Goal: Transaction & Acquisition: Purchase product/service

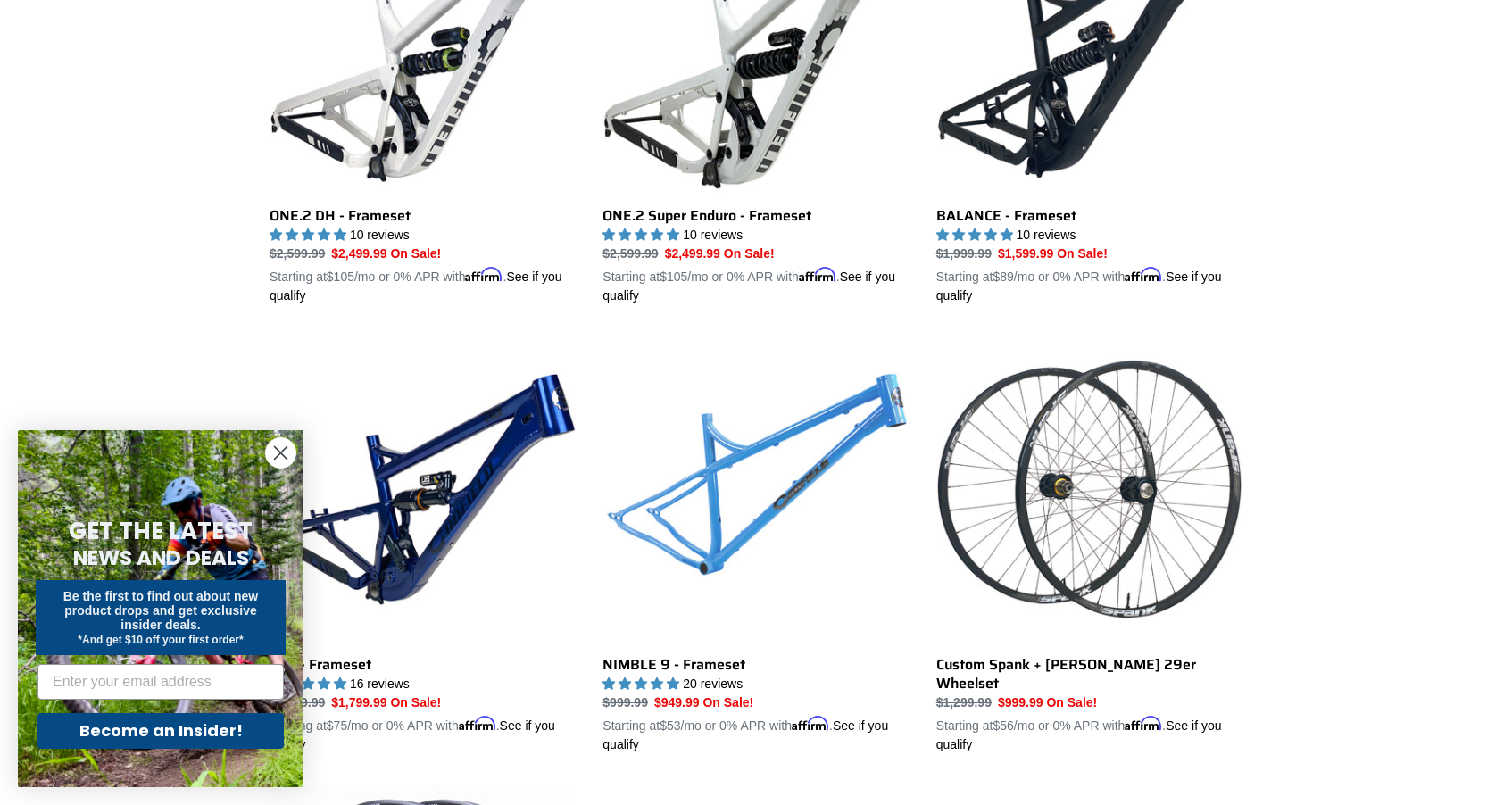
scroll to position [2872, 0]
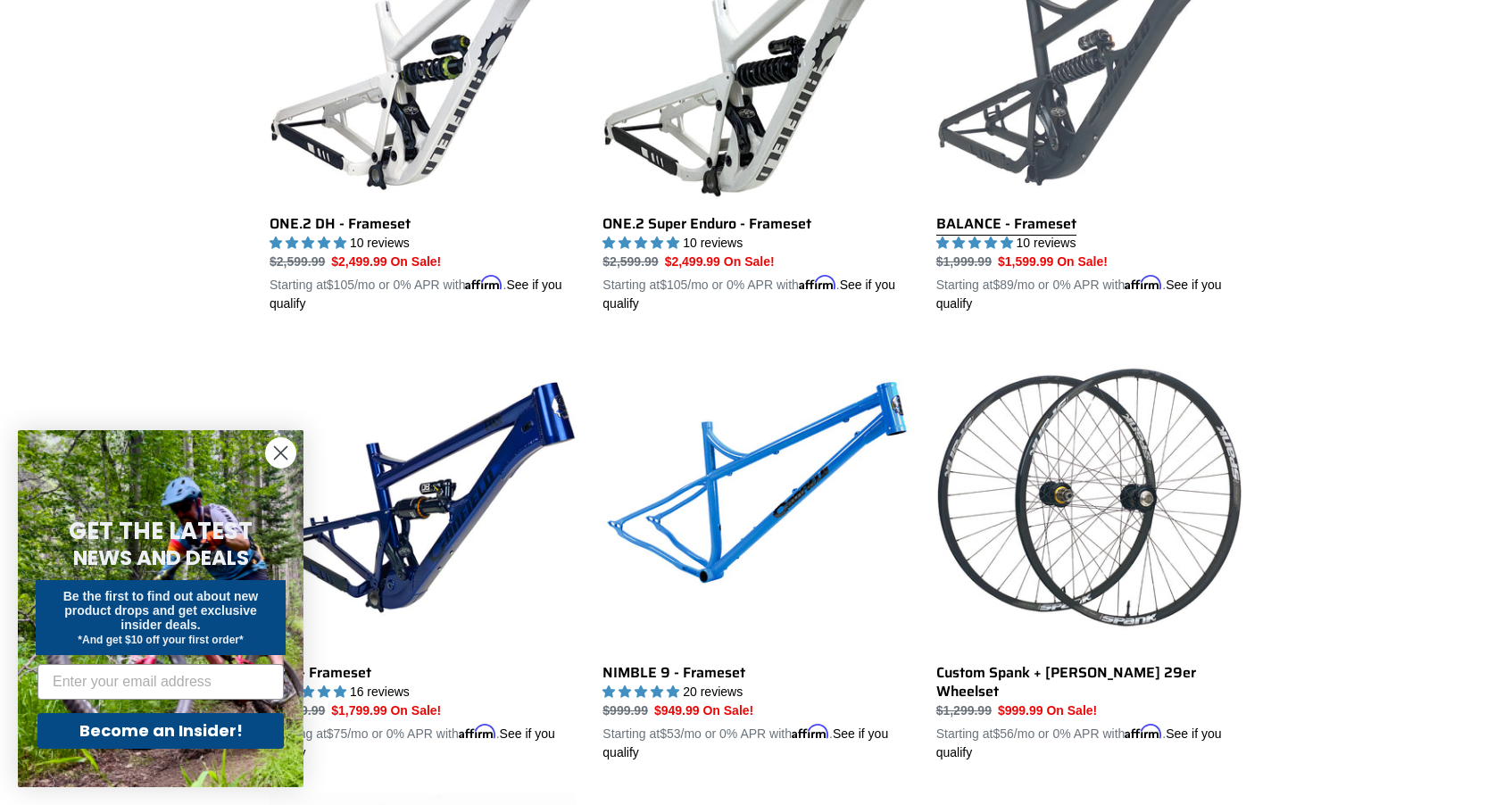
click at [985, 212] on link "BALANCE - Frameset" at bounding box center [1089, 104] width 307 height 418
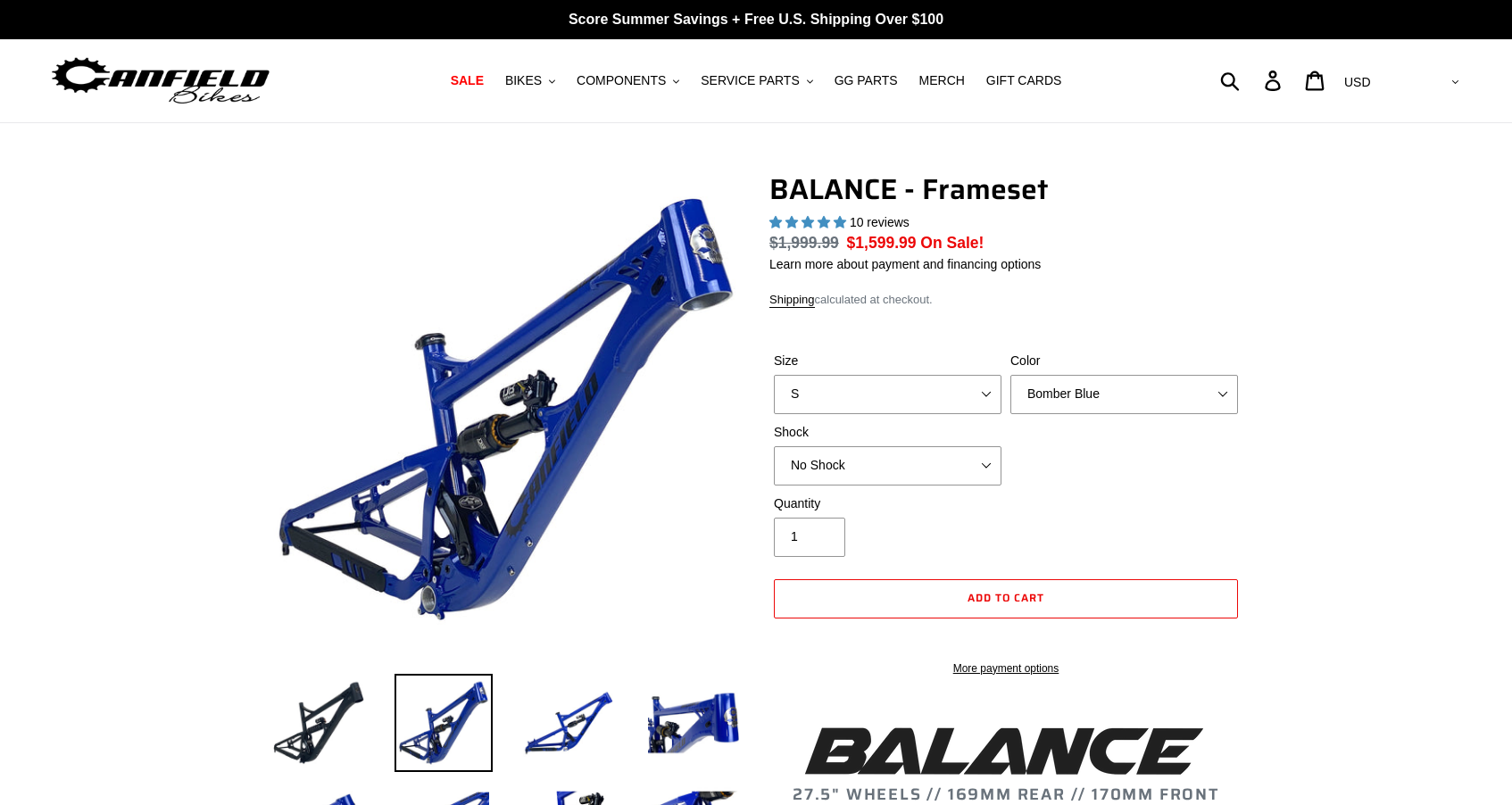
select select "highest-rating"
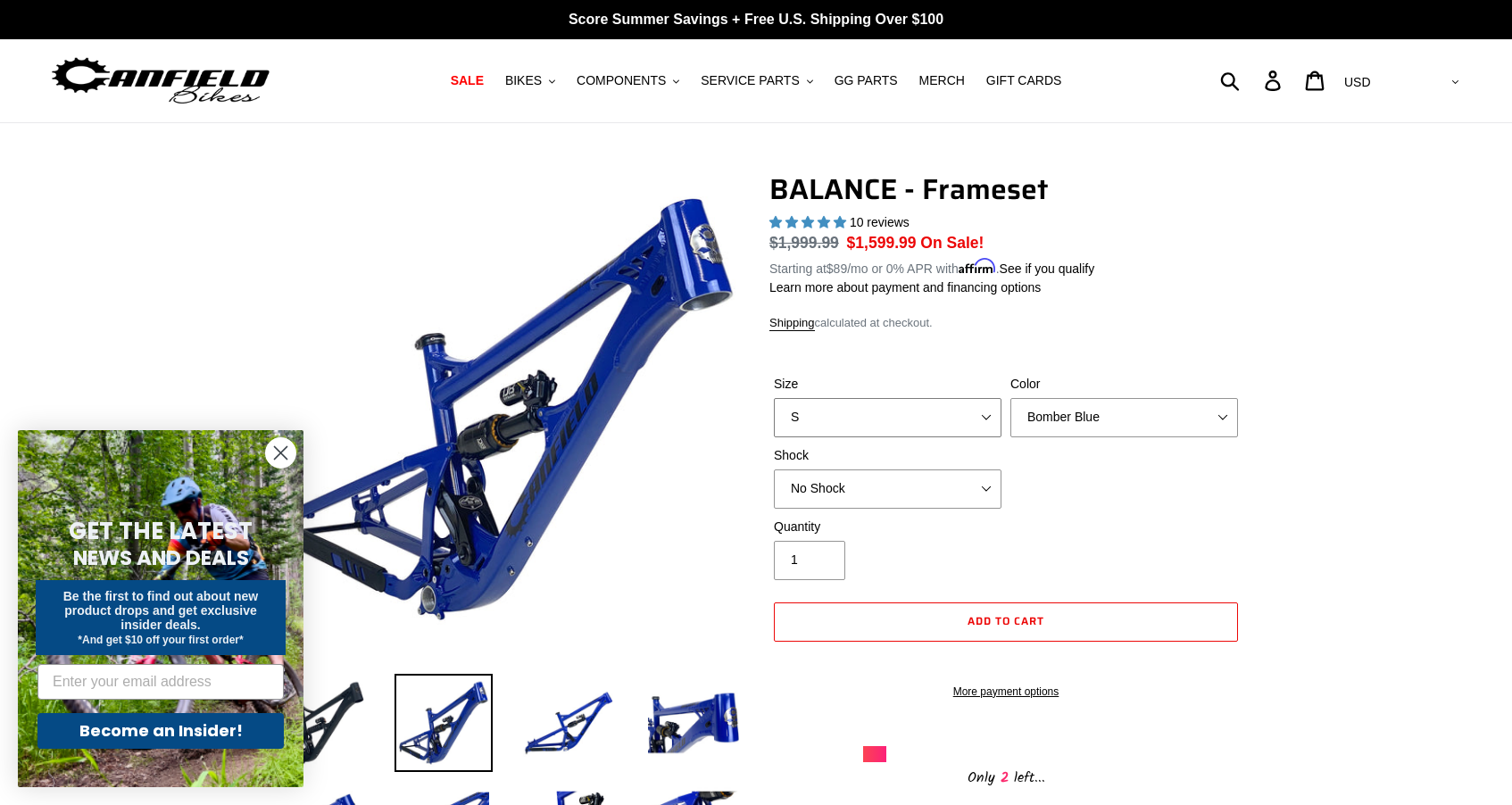
select select "L"
select select "Stealth Black"
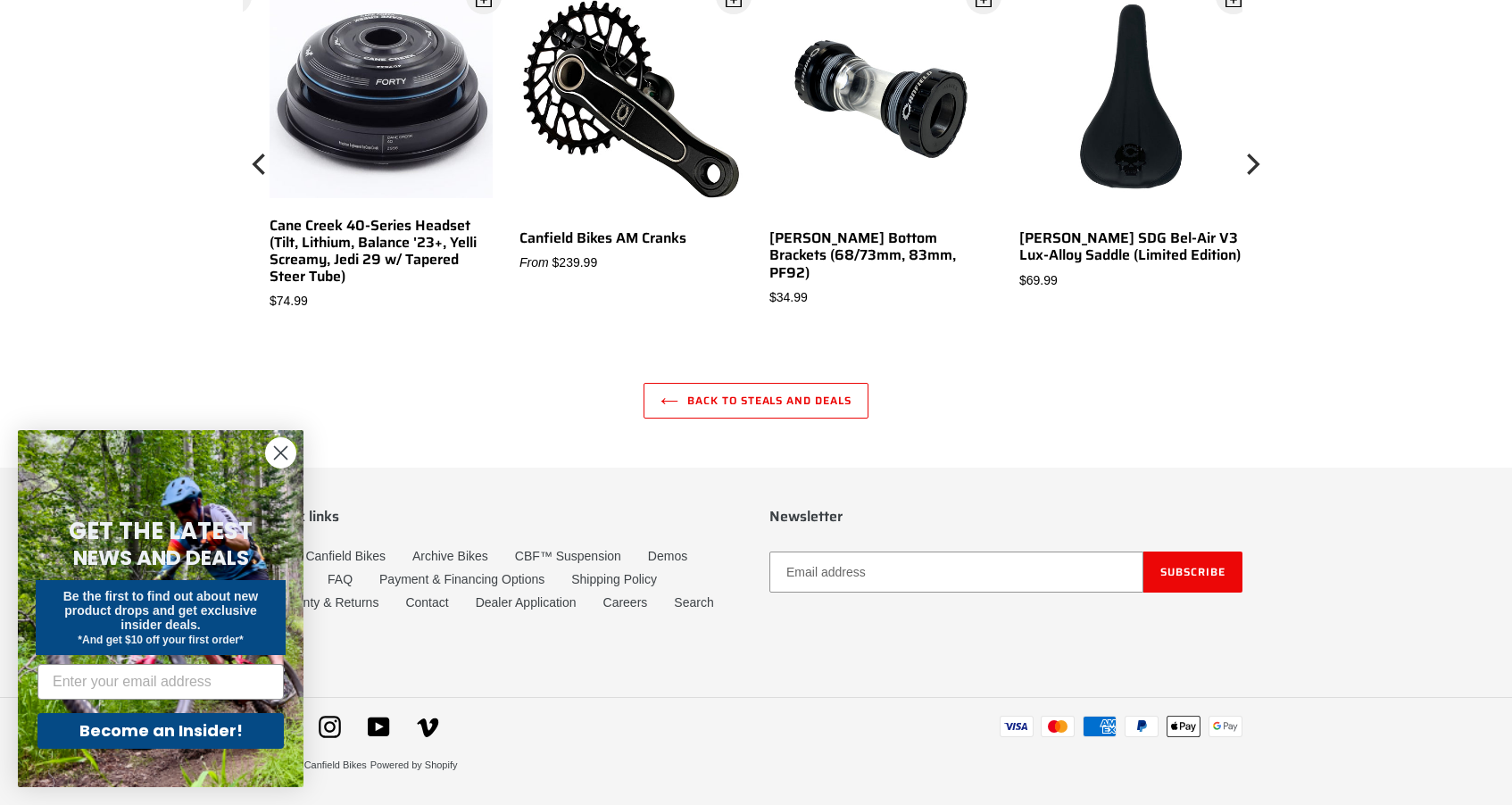
scroll to position [5444, 0]
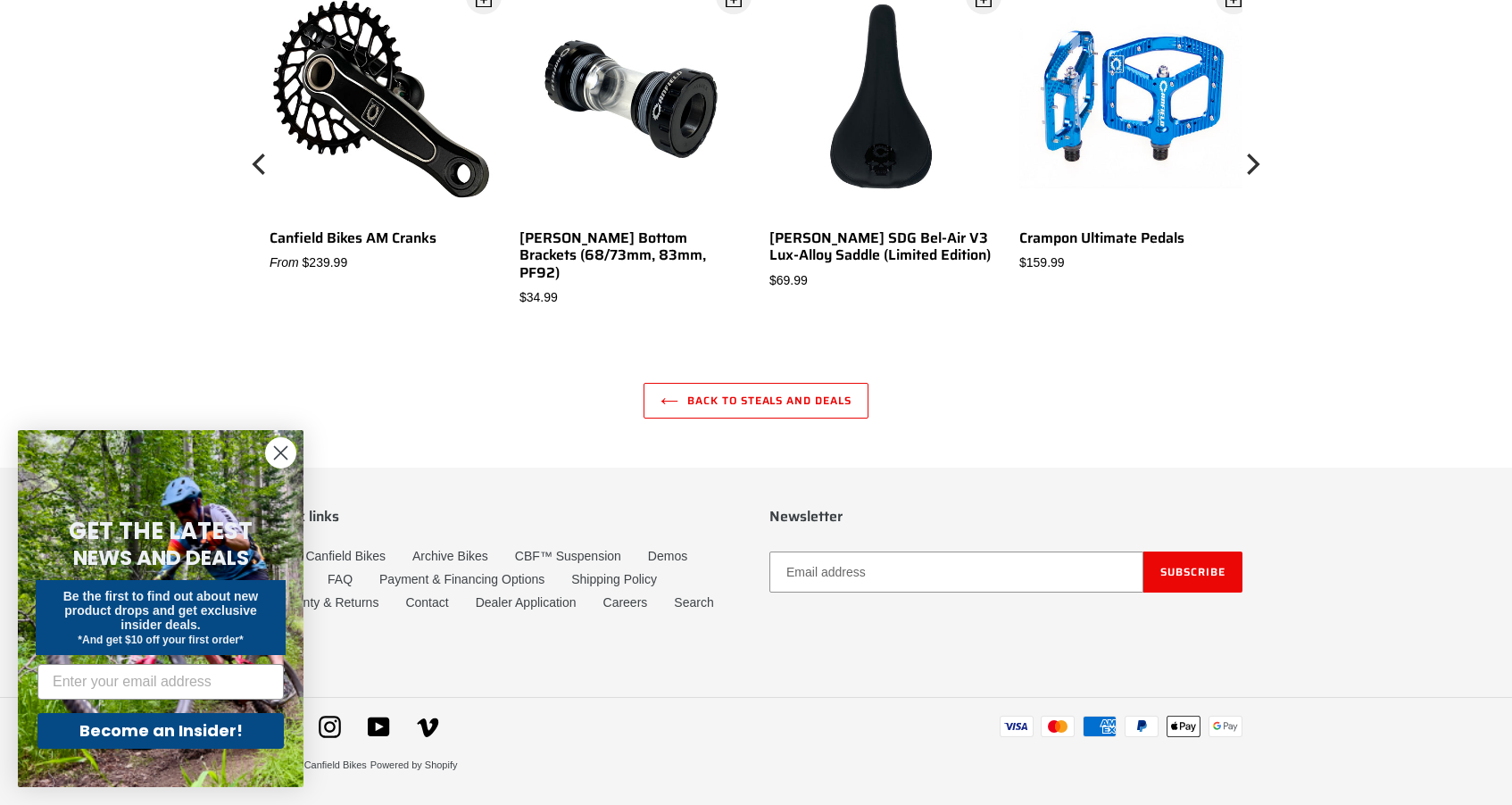
click at [282, 445] on circle "Close dialog" at bounding box center [281, 453] width 29 height 29
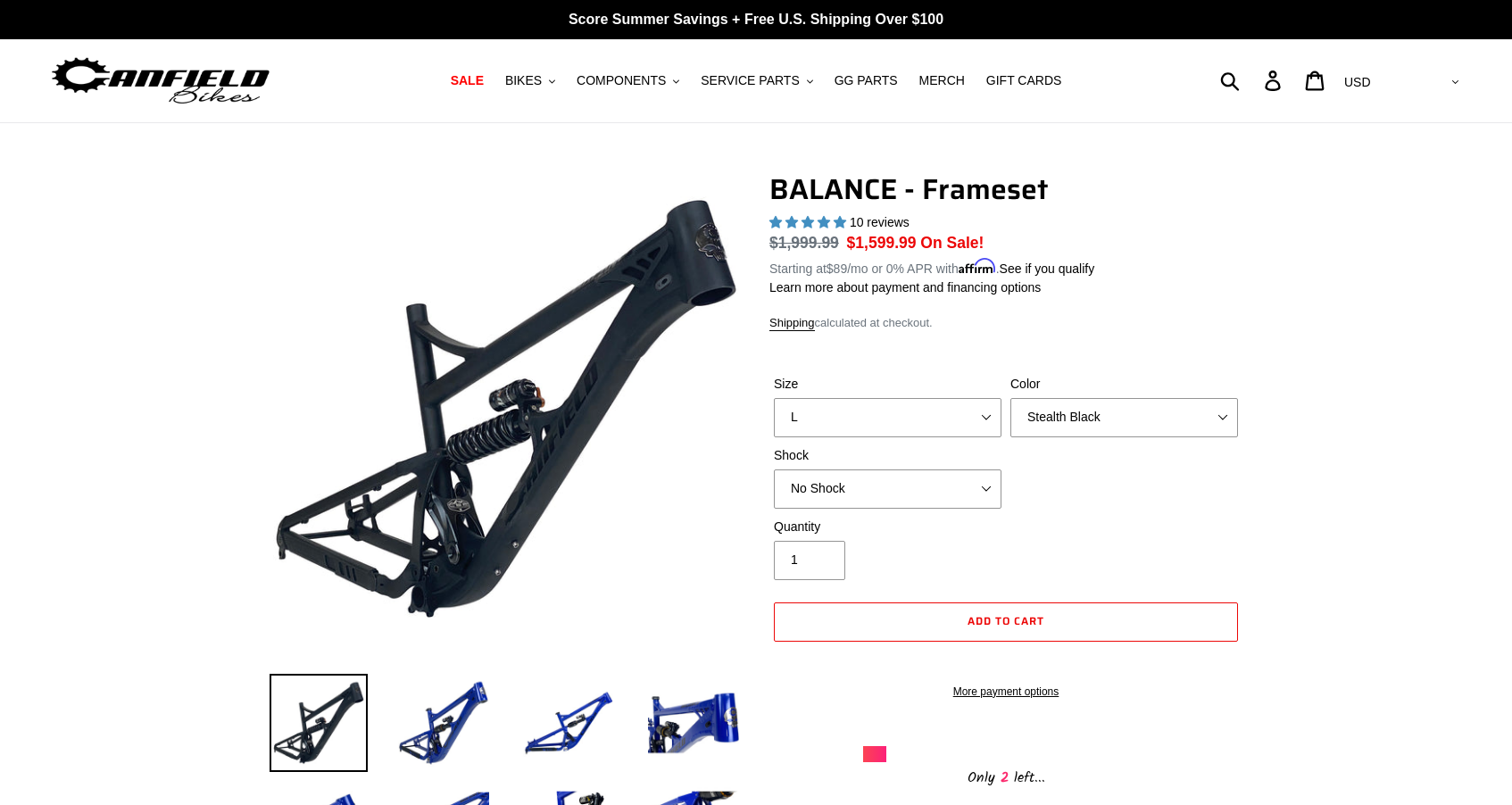
scroll to position [0, 0]
select select "No Shock"
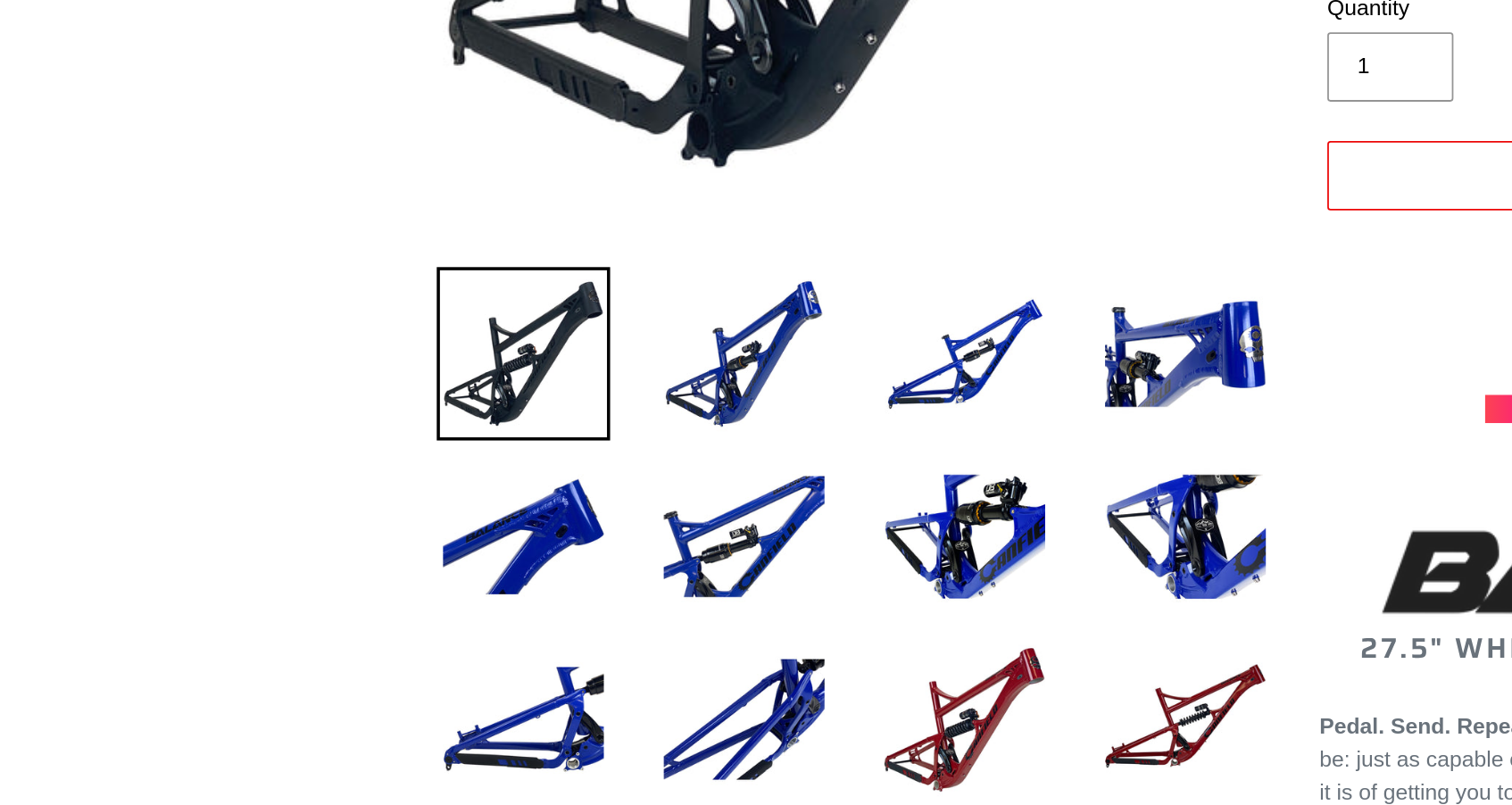
scroll to position [191, 0]
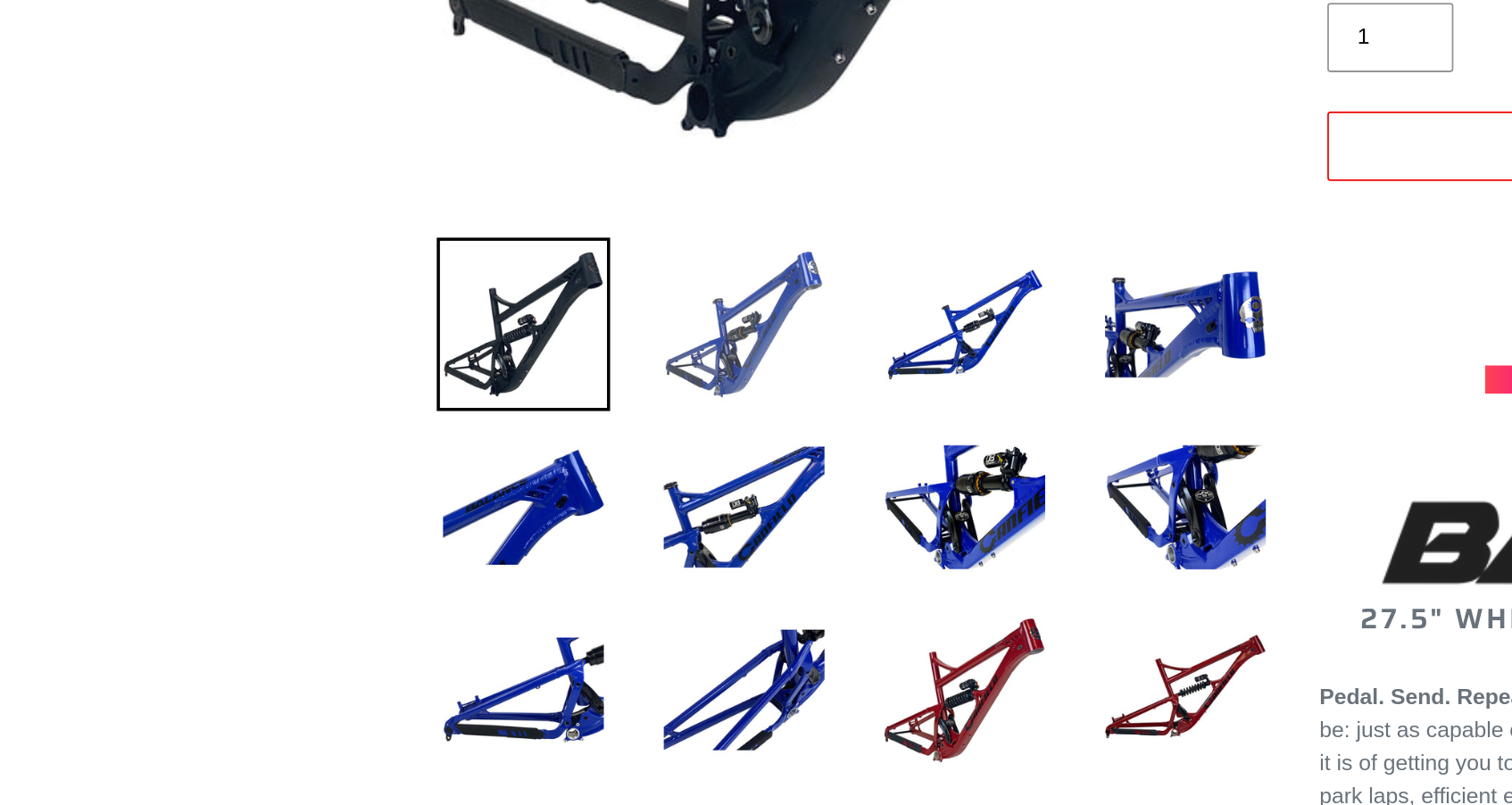
click at [422, 484] on img at bounding box center [444, 533] width 99 height 99
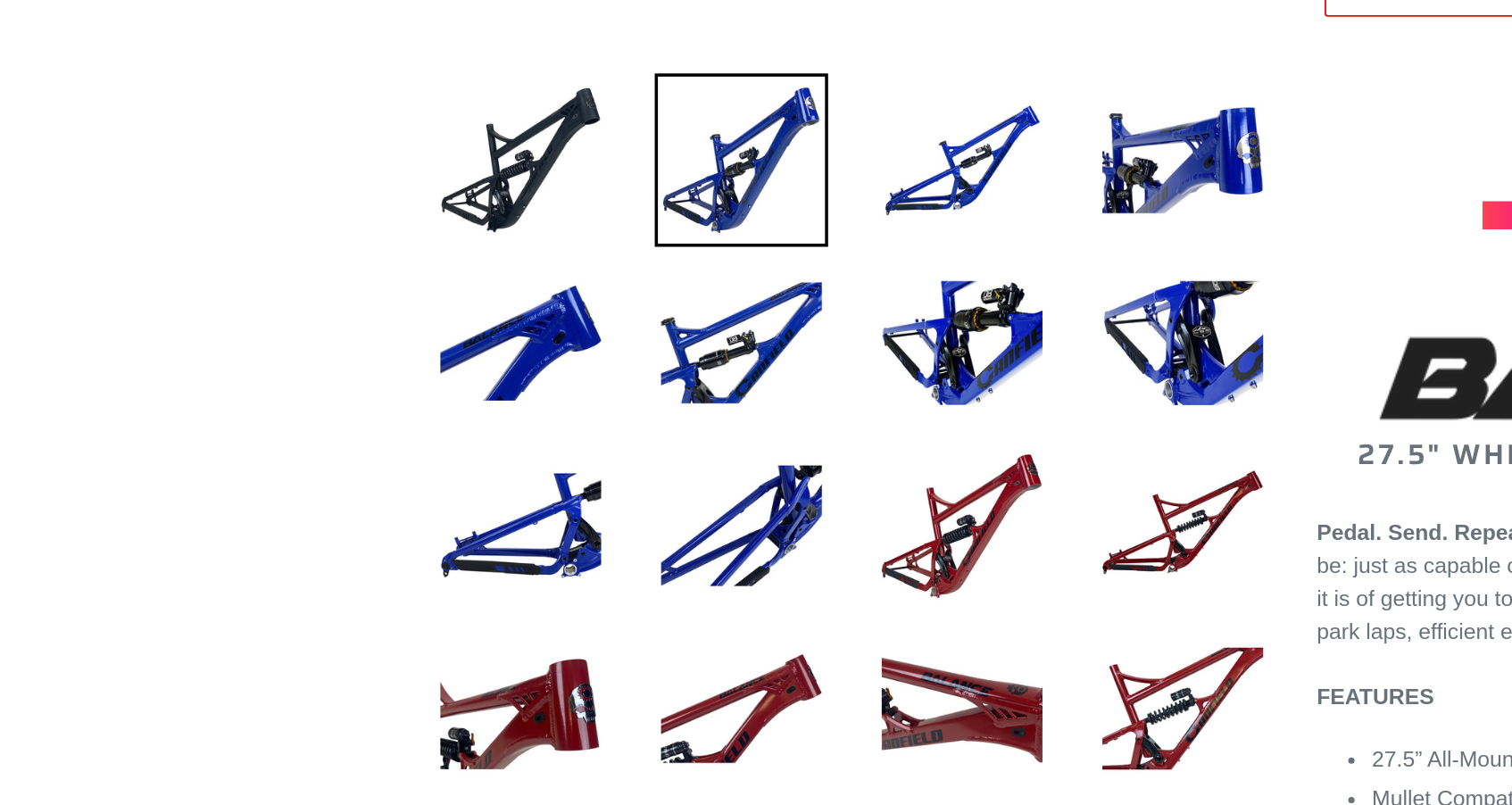
scroll to position [356, 0]
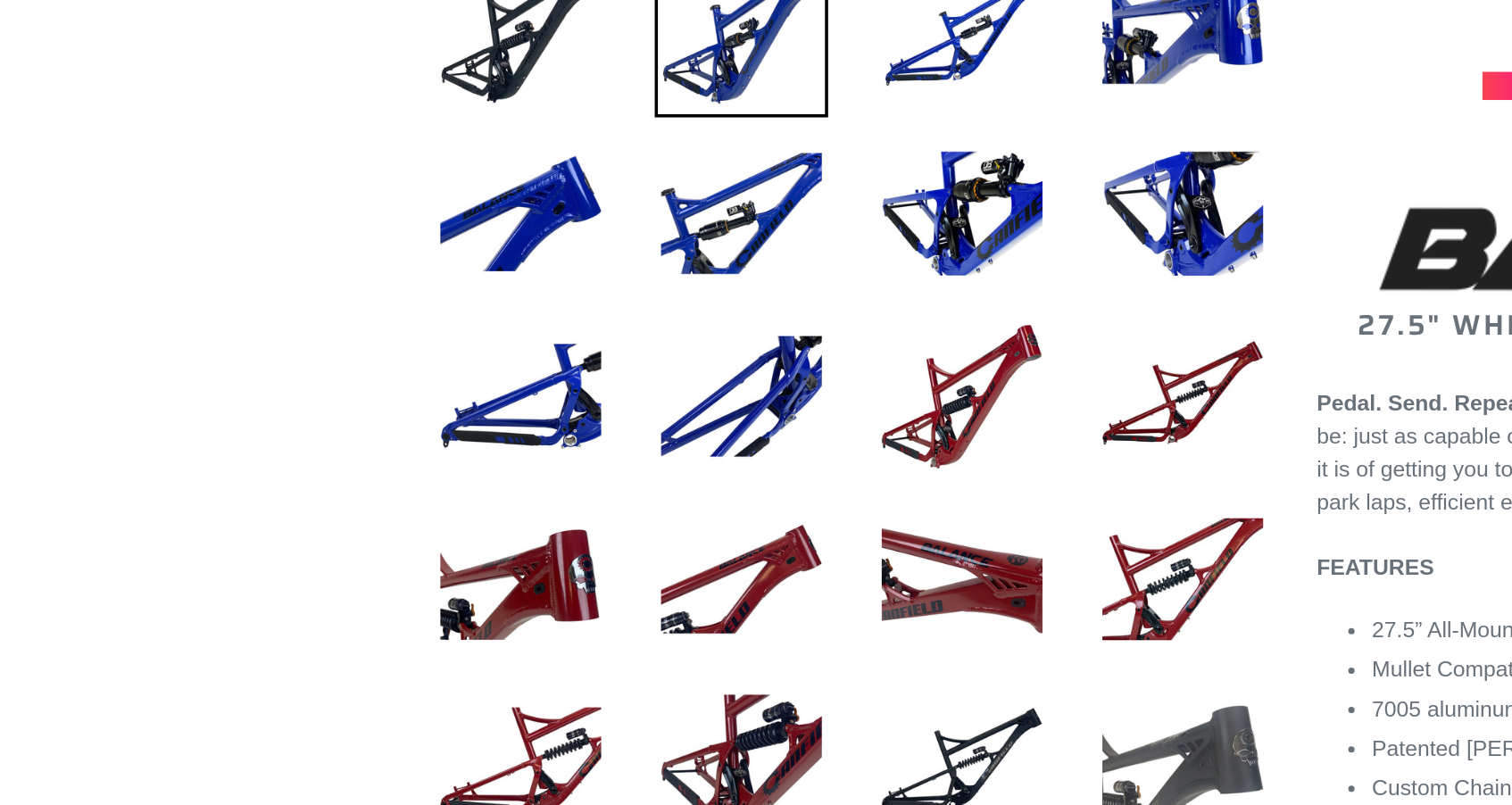
click at [647, 732] on img at bounding box center [694, 782] width 99 height 99
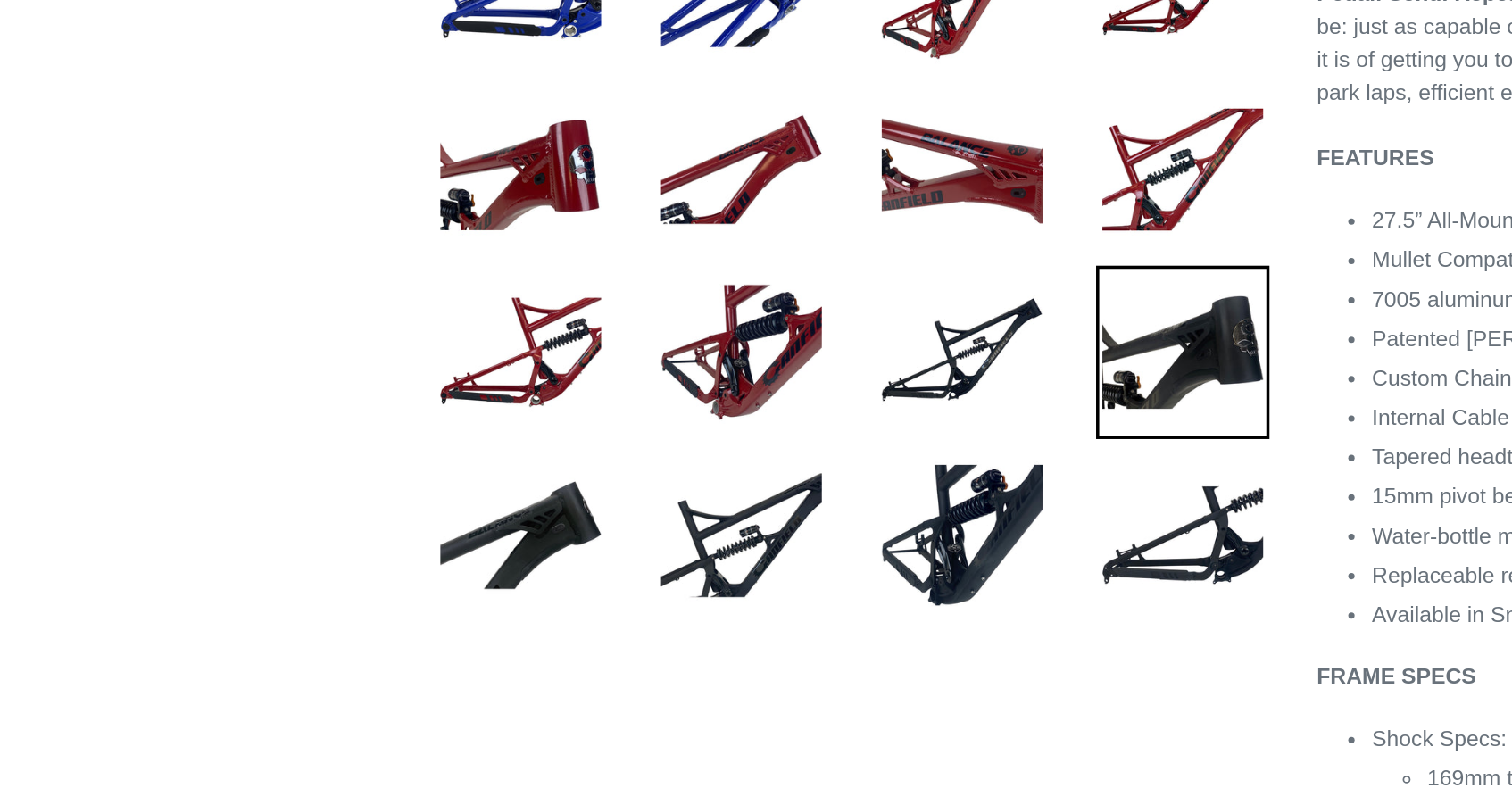
scroll to position [589, 0]
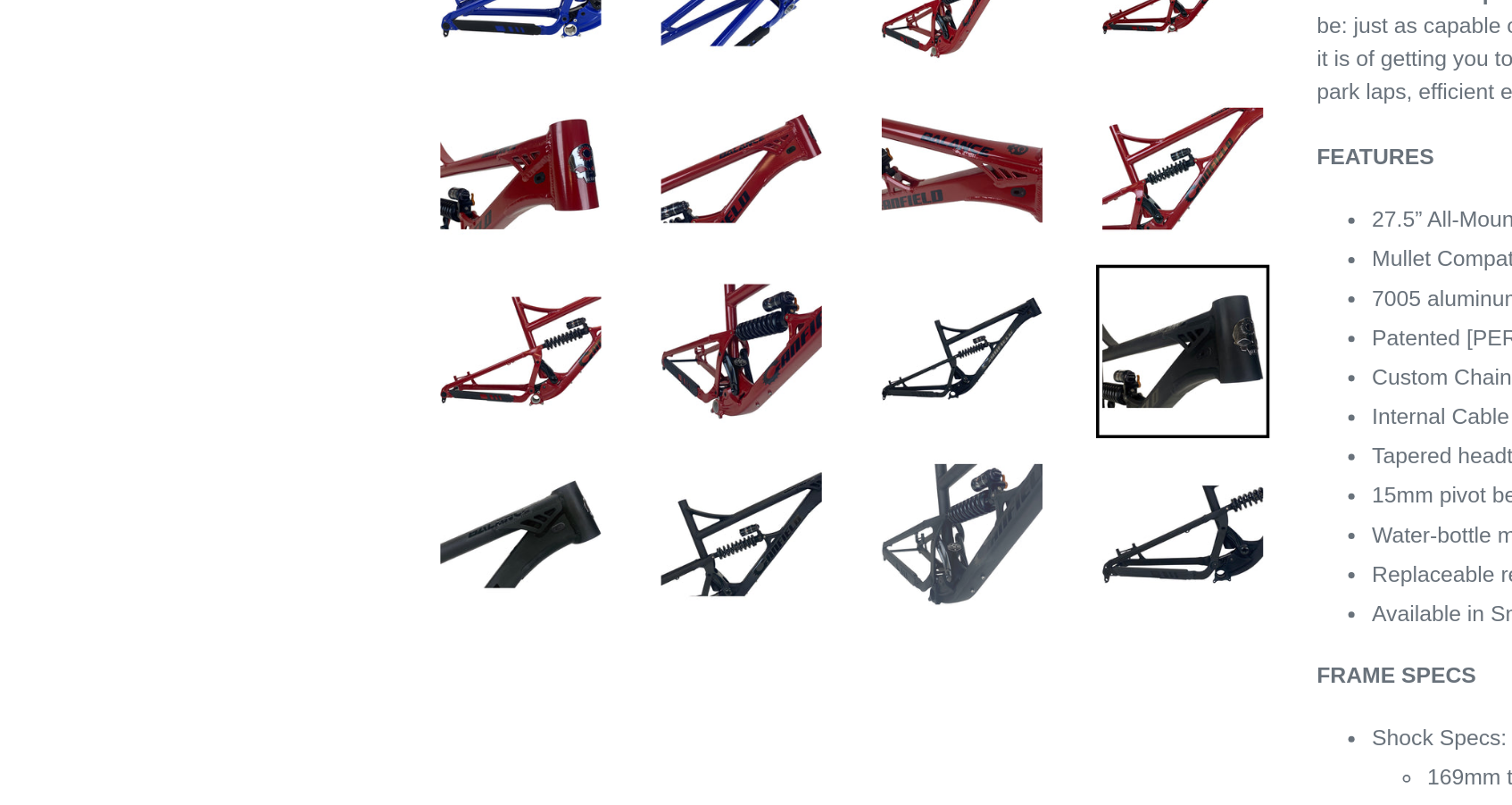
click at [555, 603] on img at bounding box center [569, 652] width 99 height 99
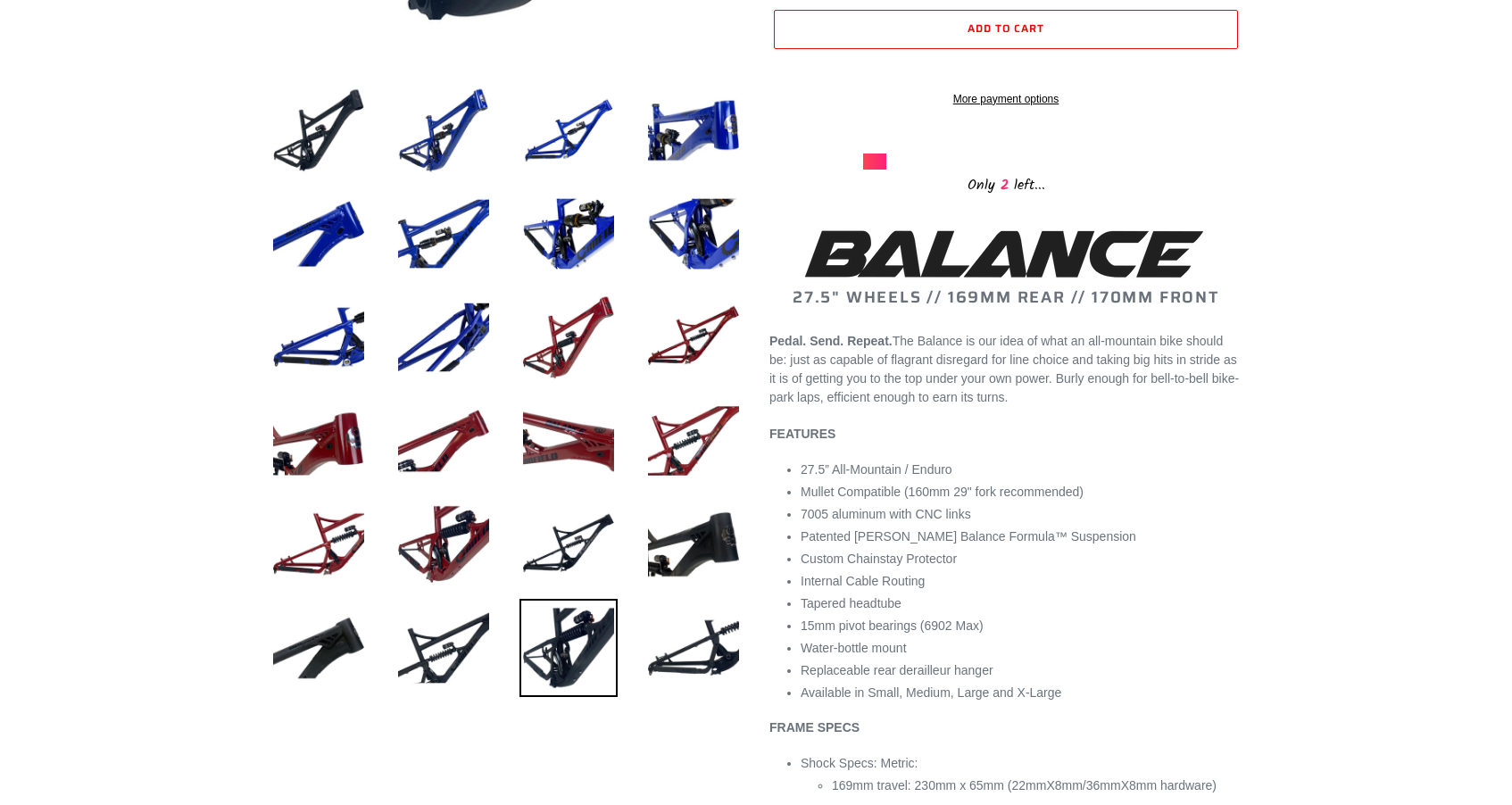
scroll to position [595, 0]
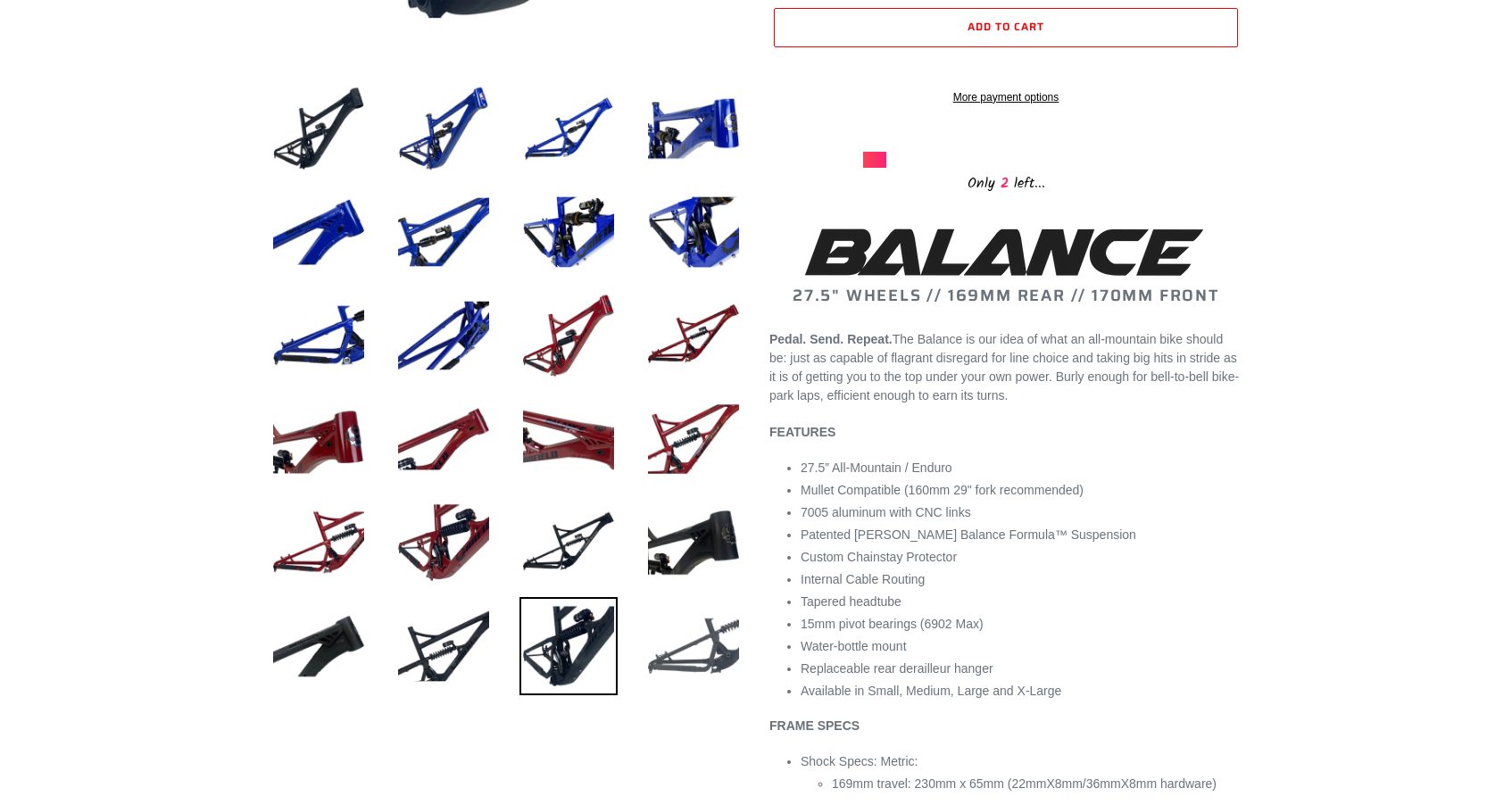
click at [711, 645] on img at bounding box center [694, 646] width 99 height 99
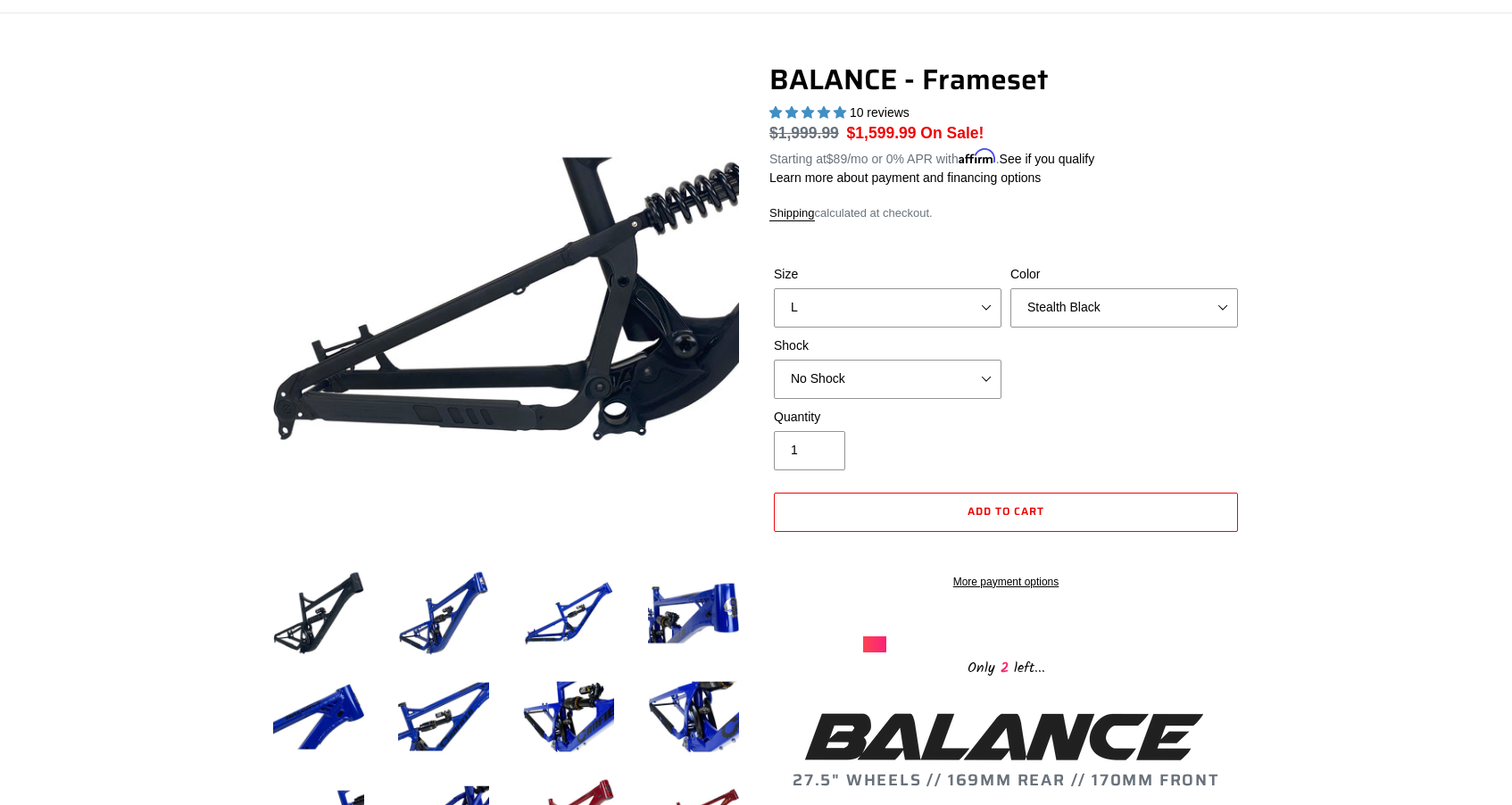
scroll to position [11, 0]
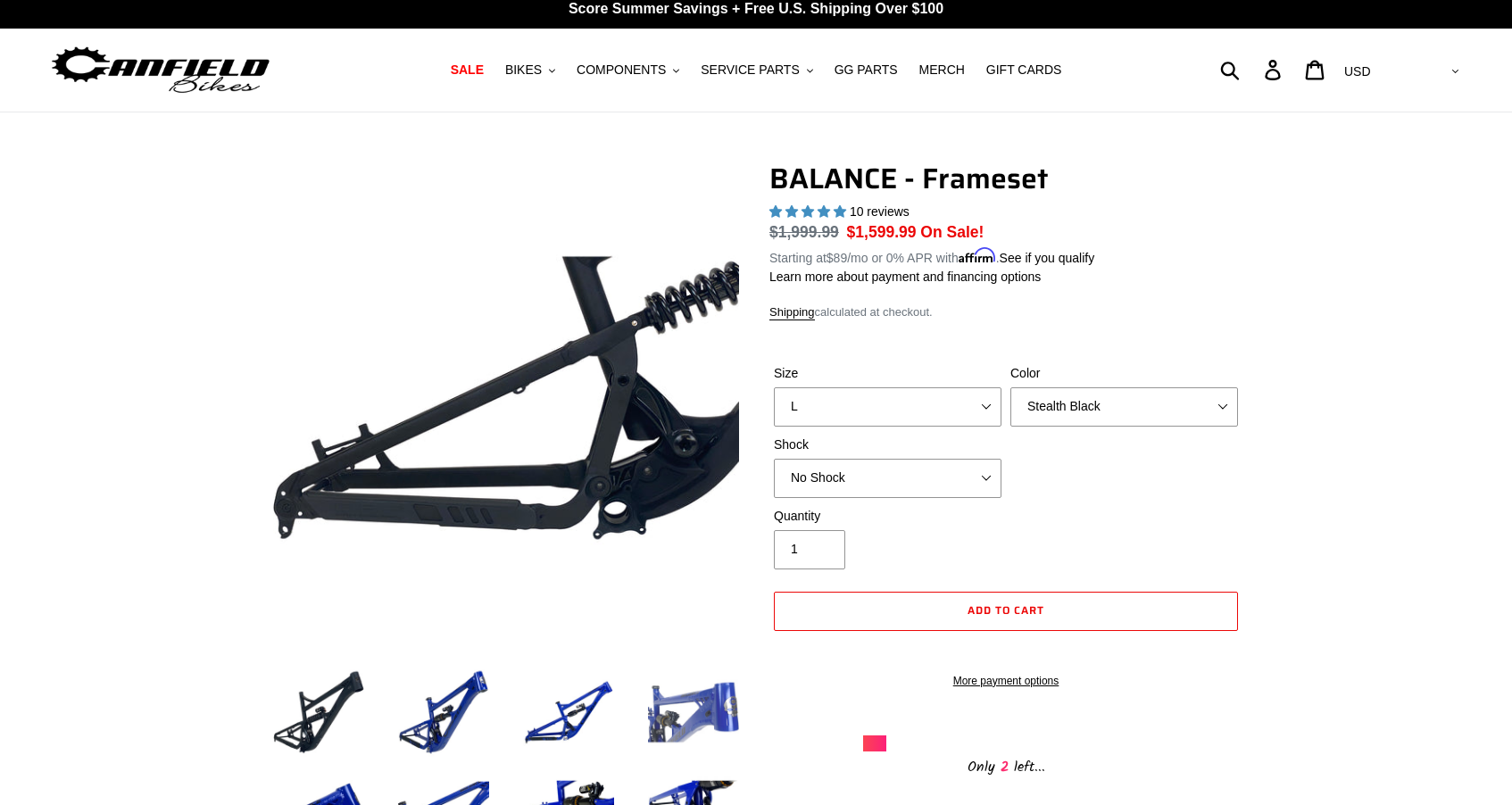
click at [700, 714] on img at bounding box center [694, 713] width 99 height 99
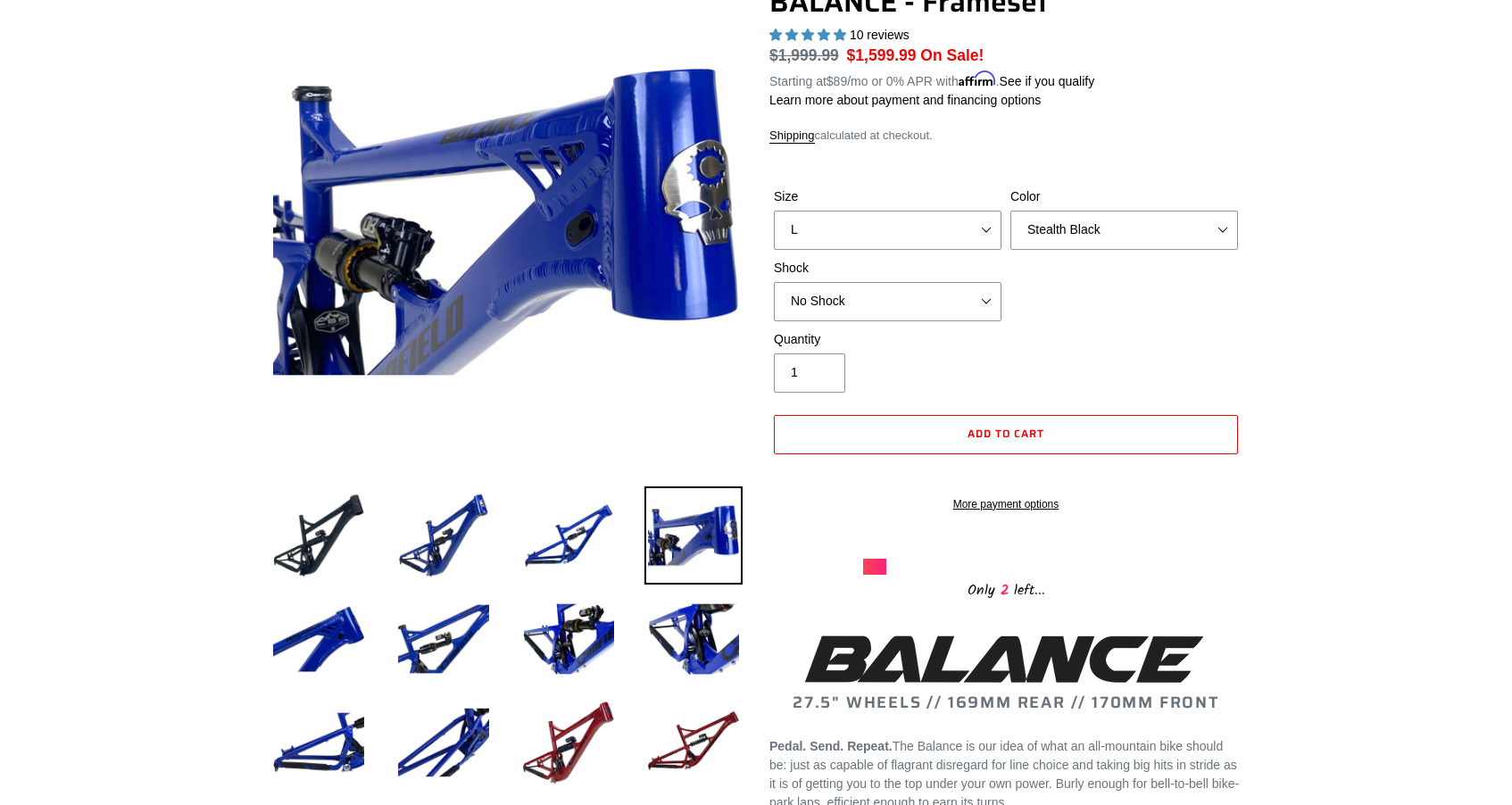
scroll to position [326, 0]
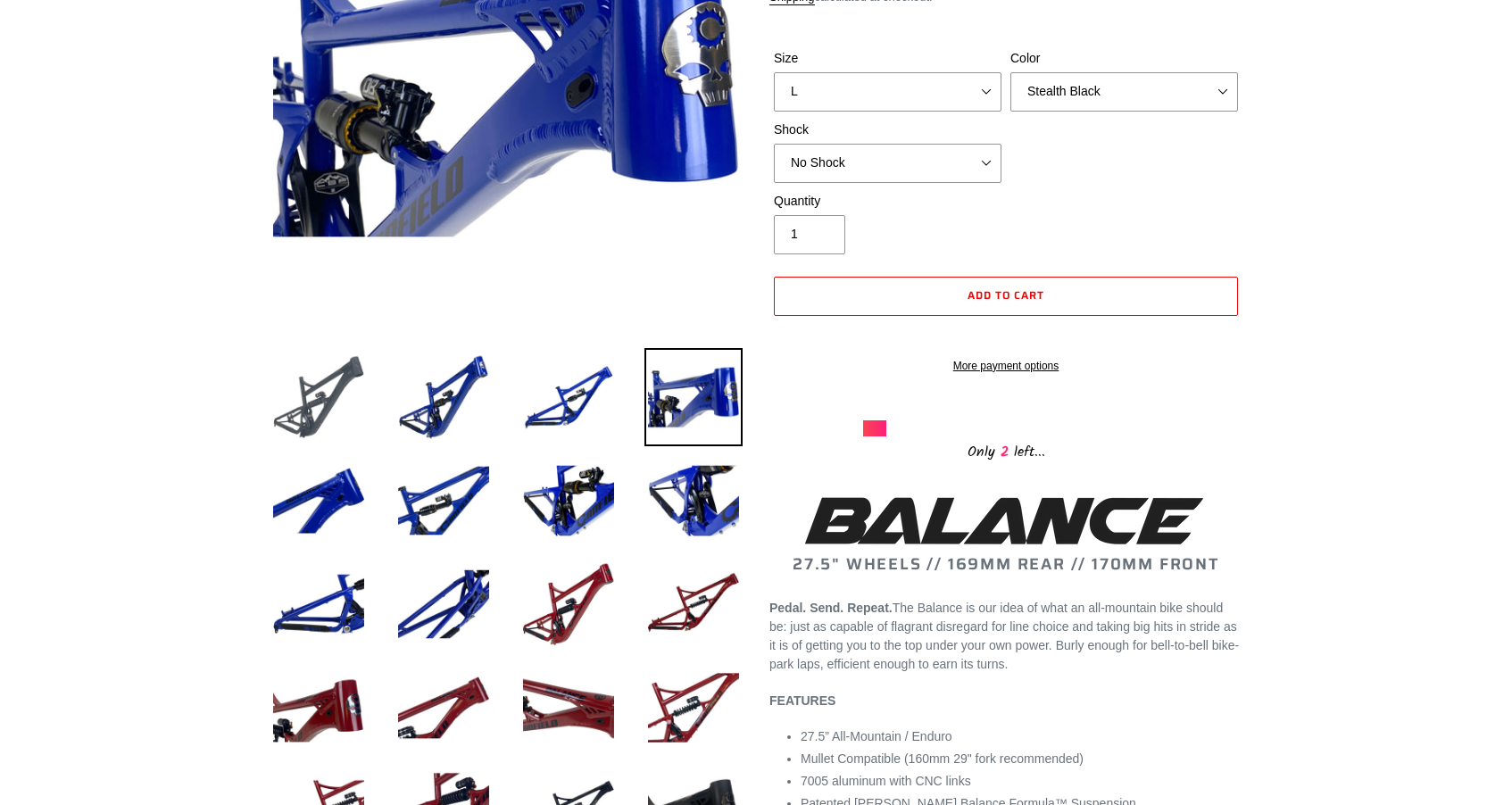
click at [331, 399] on img at bounding box center [319, 398] width 99 height 99
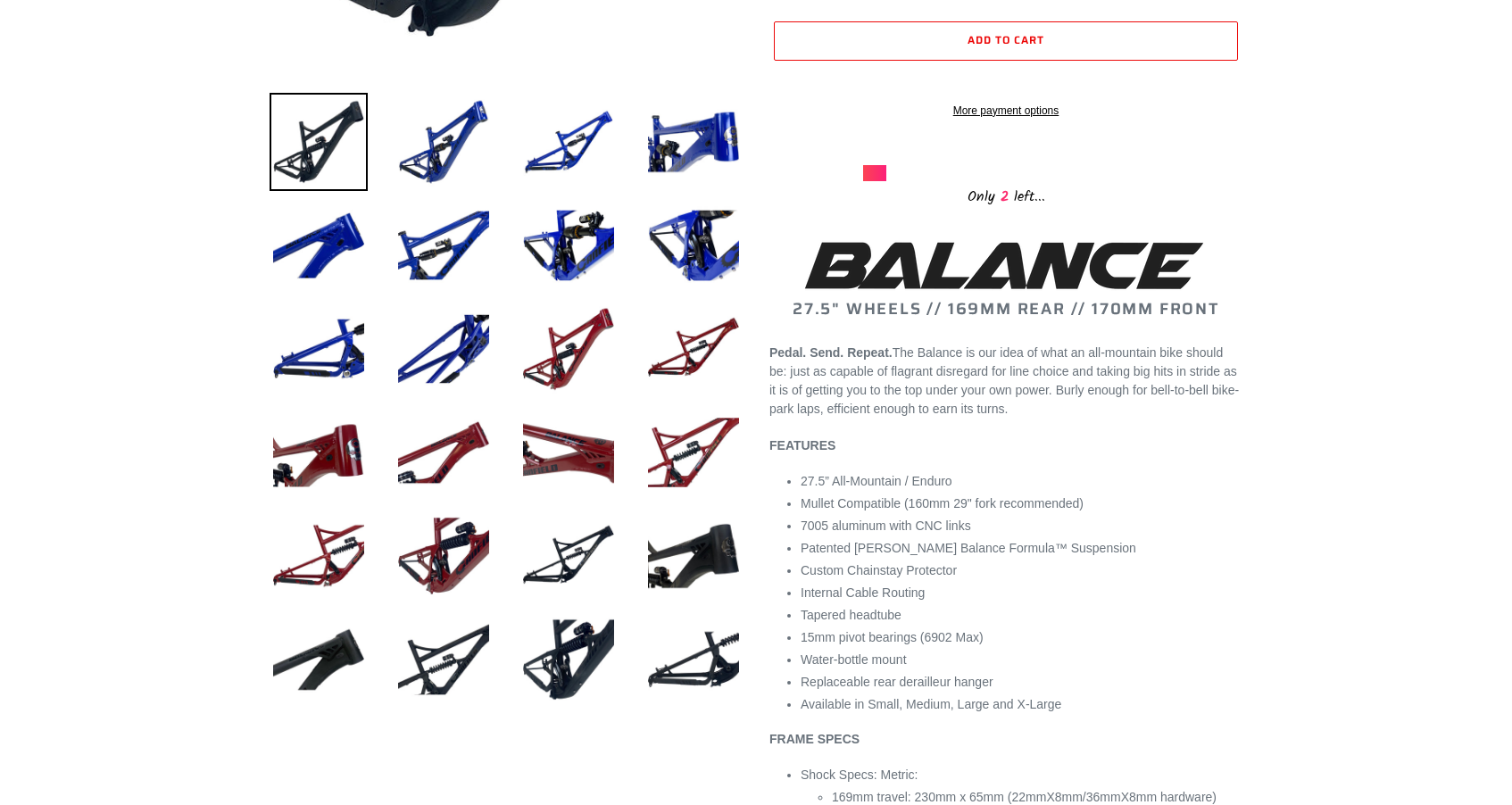
scroll to position [581, 0]
click at [444, 641] on img at bounding box center [444, 661] width 99 height 99
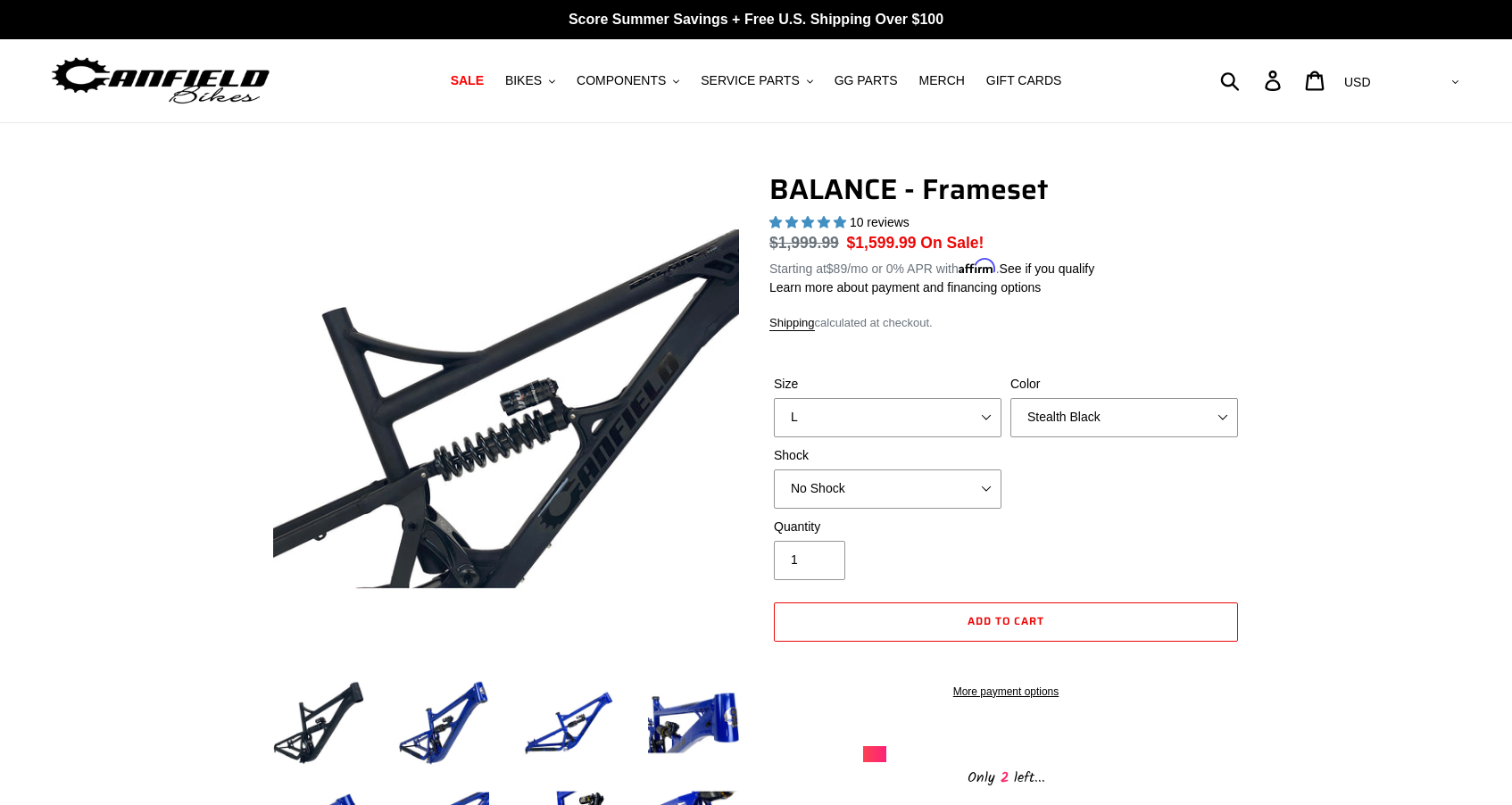
scroll to position [0, 0]
